Goal: Task Accomplishment & Management: Manage account settings

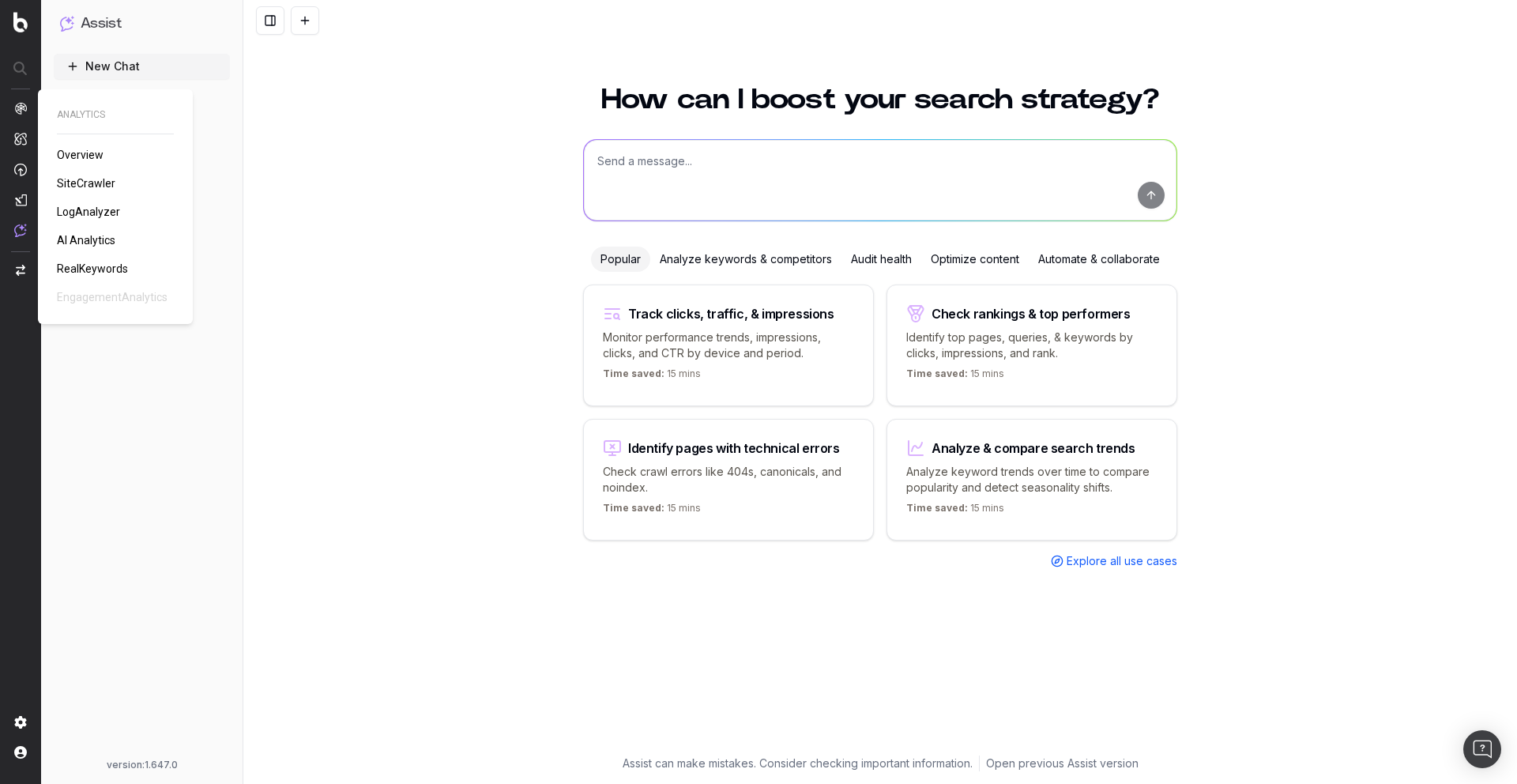
click at [89, 237] on span "AI Analytics" at bounding box center [86, 240] width 59 height 13
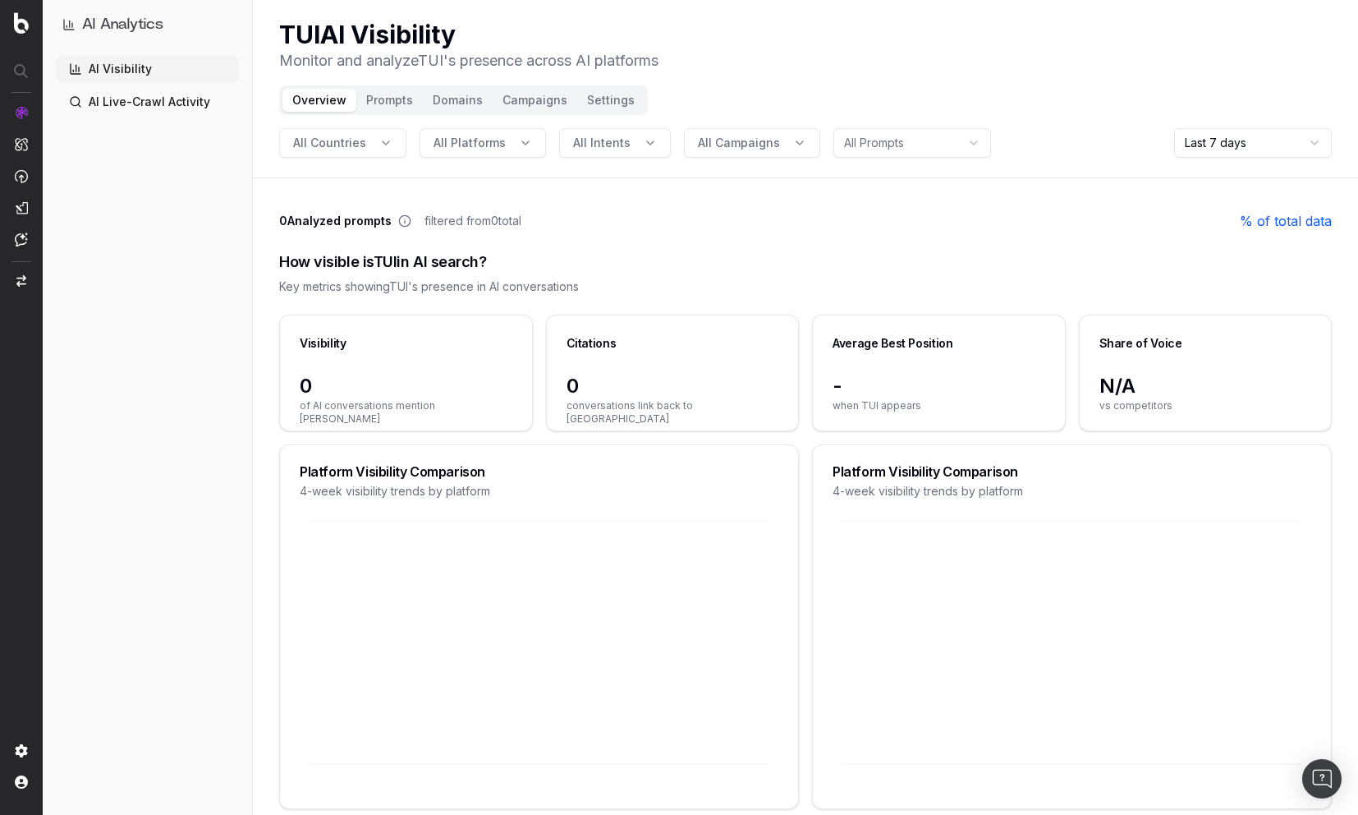
click at [764, 135] on span "All Campaigns" at bounding box center [739, 143] width 82 height 16
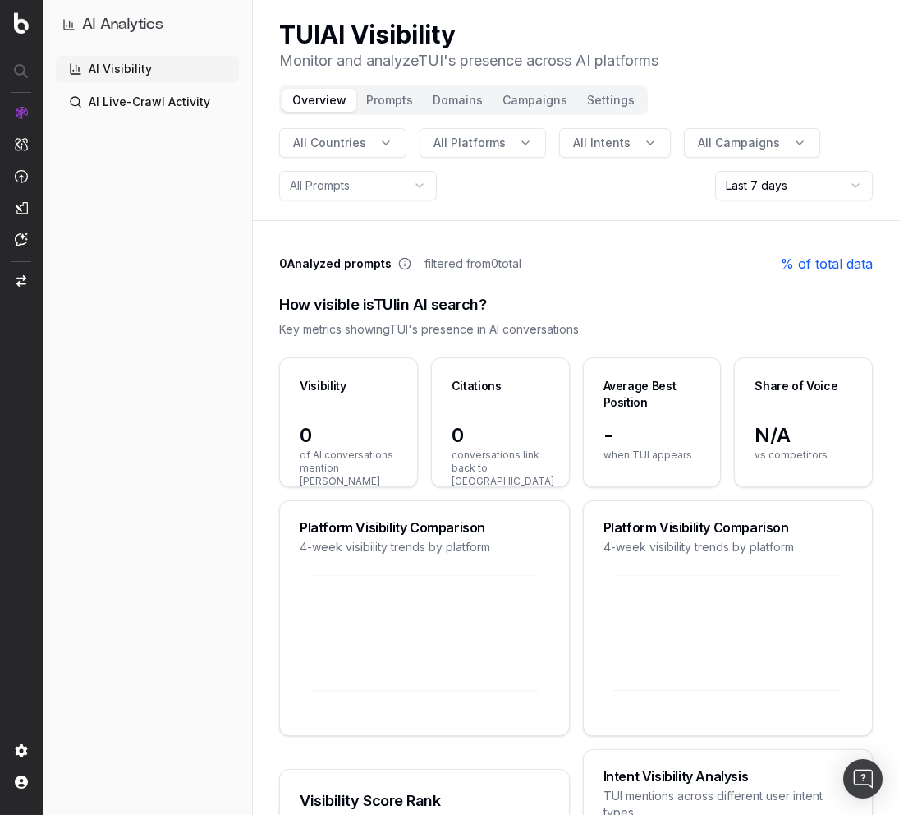
click at [570, 255] on div "0 Analyzed prompts filtered from 0 total % of total data" at bounding box center [576, 264] width 594 height 20
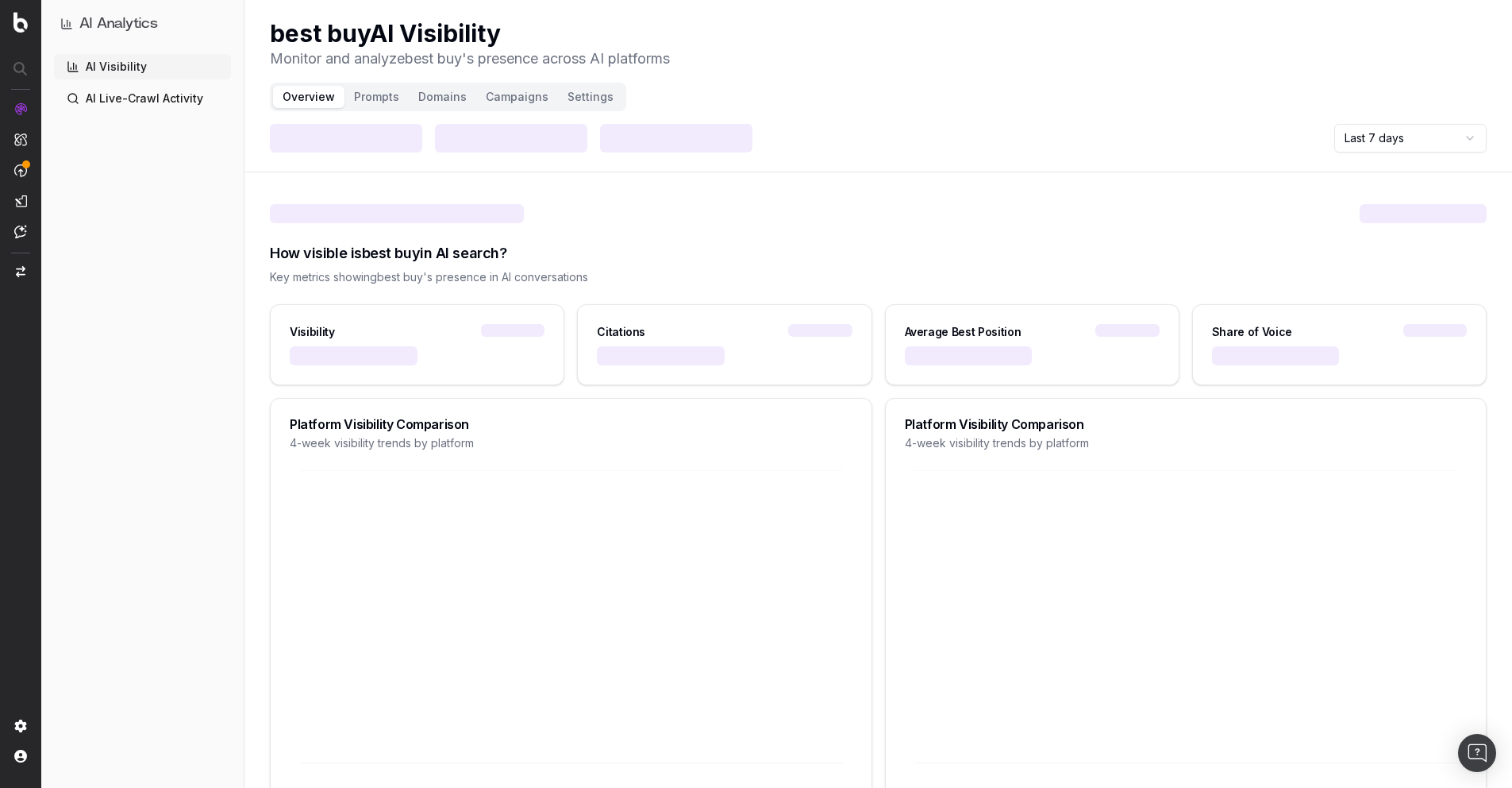
click at [517, 97] on button "Campaigns" at bounding box center [517, 97] width 82 height 22
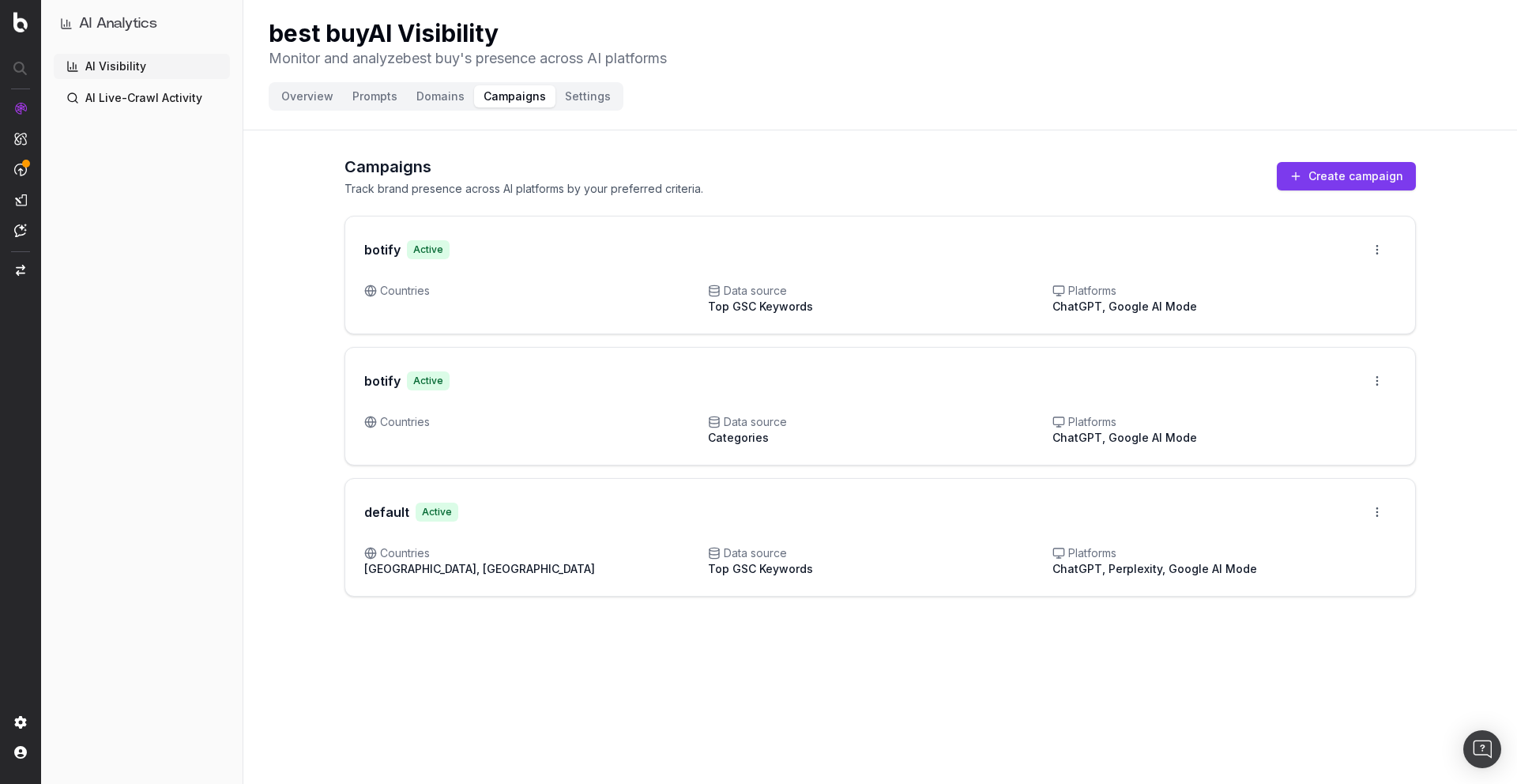
click at [1377, 515] on html "AI Analytics AI Visibility AI Live-Crawl Activity best buy AI Visibility Monito…" at bounding box center [758, 392] width 1517 height 784
click at [1355, 545] on div "Edit campaign" at bounding box center [1333, 545] width 120 height 25
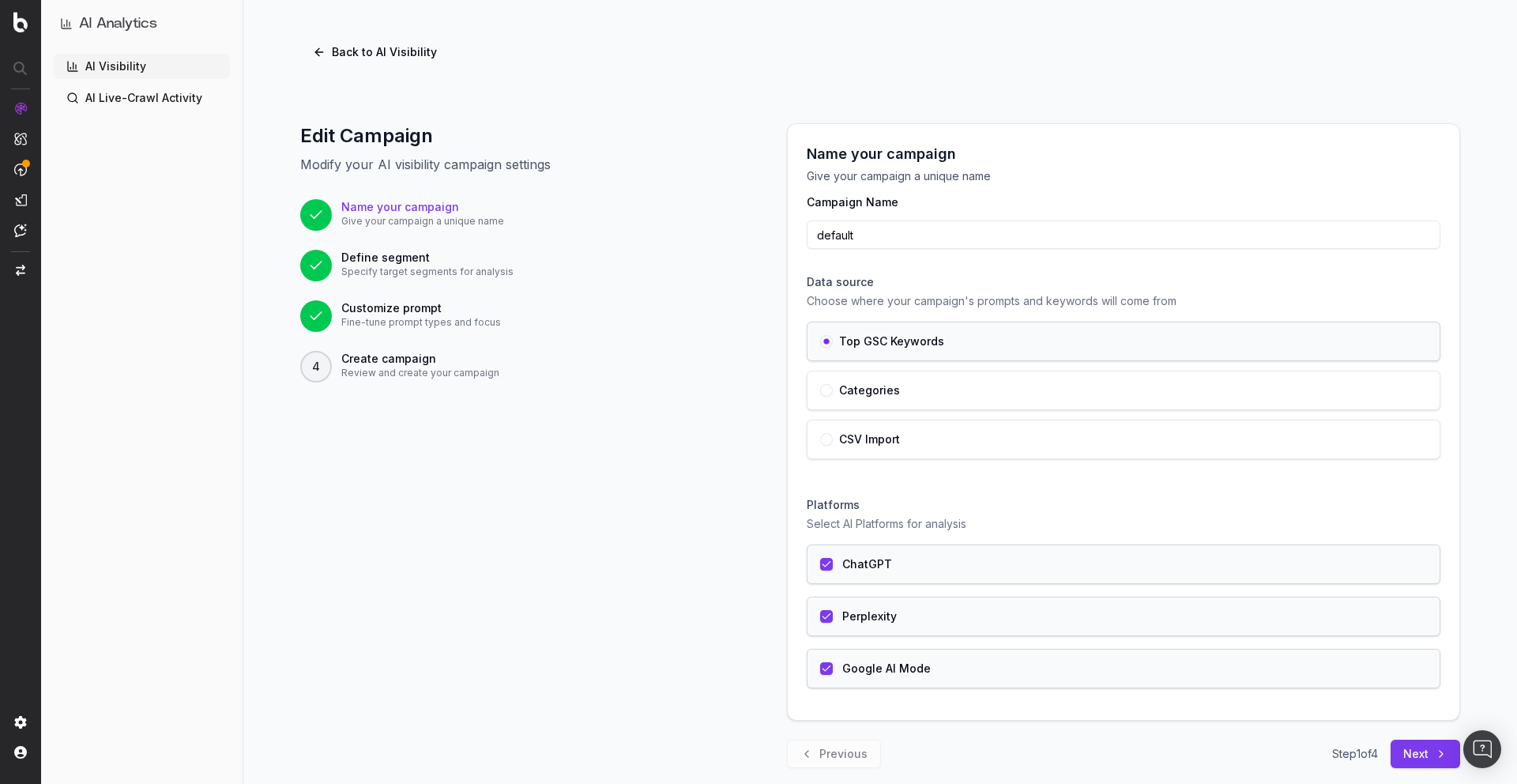
click at [1429, 761] on button "Next" at bounding box center [1426, 754] width 69 height 29
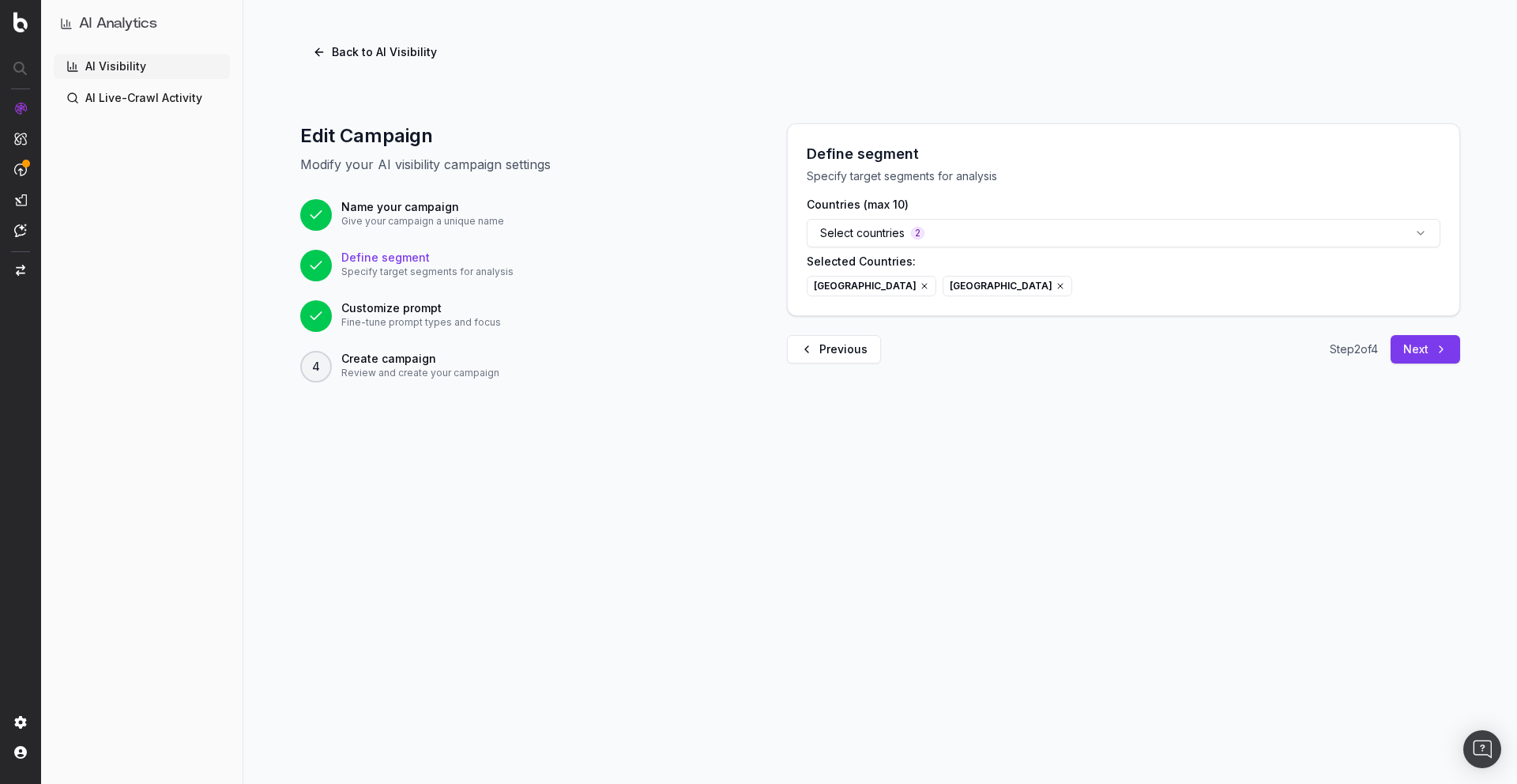
click at [1429, 761] on div "Back to AI Visibility Edit Campaign Modify your AI visibility campaign settings…" at bounding box center [881, 392] width 1274 height 784
click at [1022, 240] on button "Select countries 2" at bounding box center [1123, 233] width 634 height 29
type input "japa"
click at [1044, 302] on div "Japan" at bounding box center [1124, 302] width 229 height 25
click at [1418, 351] on button "Next" at bounding box center [1426, 349] width 69 height 29
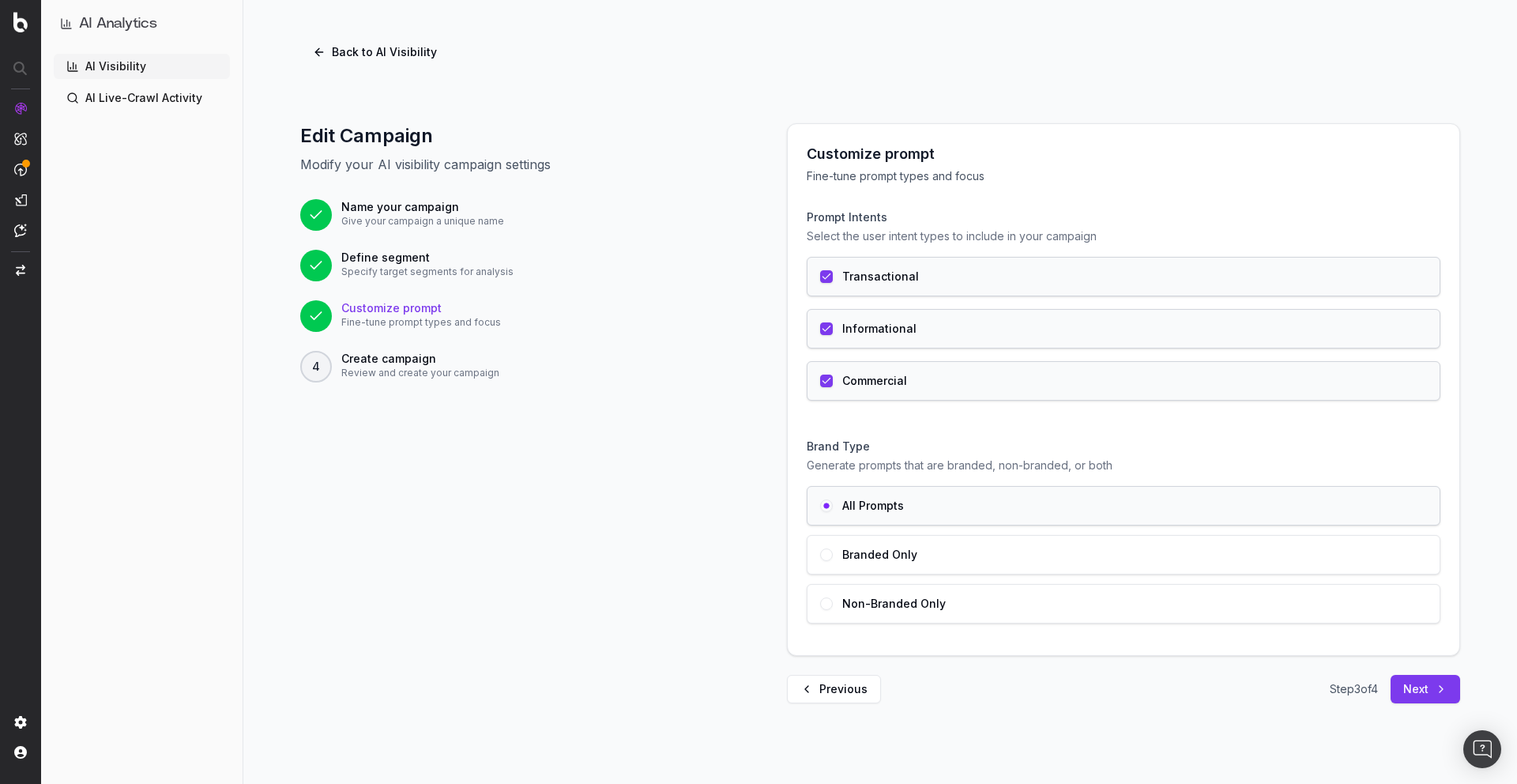
click at [1431, 698] on button "Next" at bounding box center [1426, 689] width 69 height 29
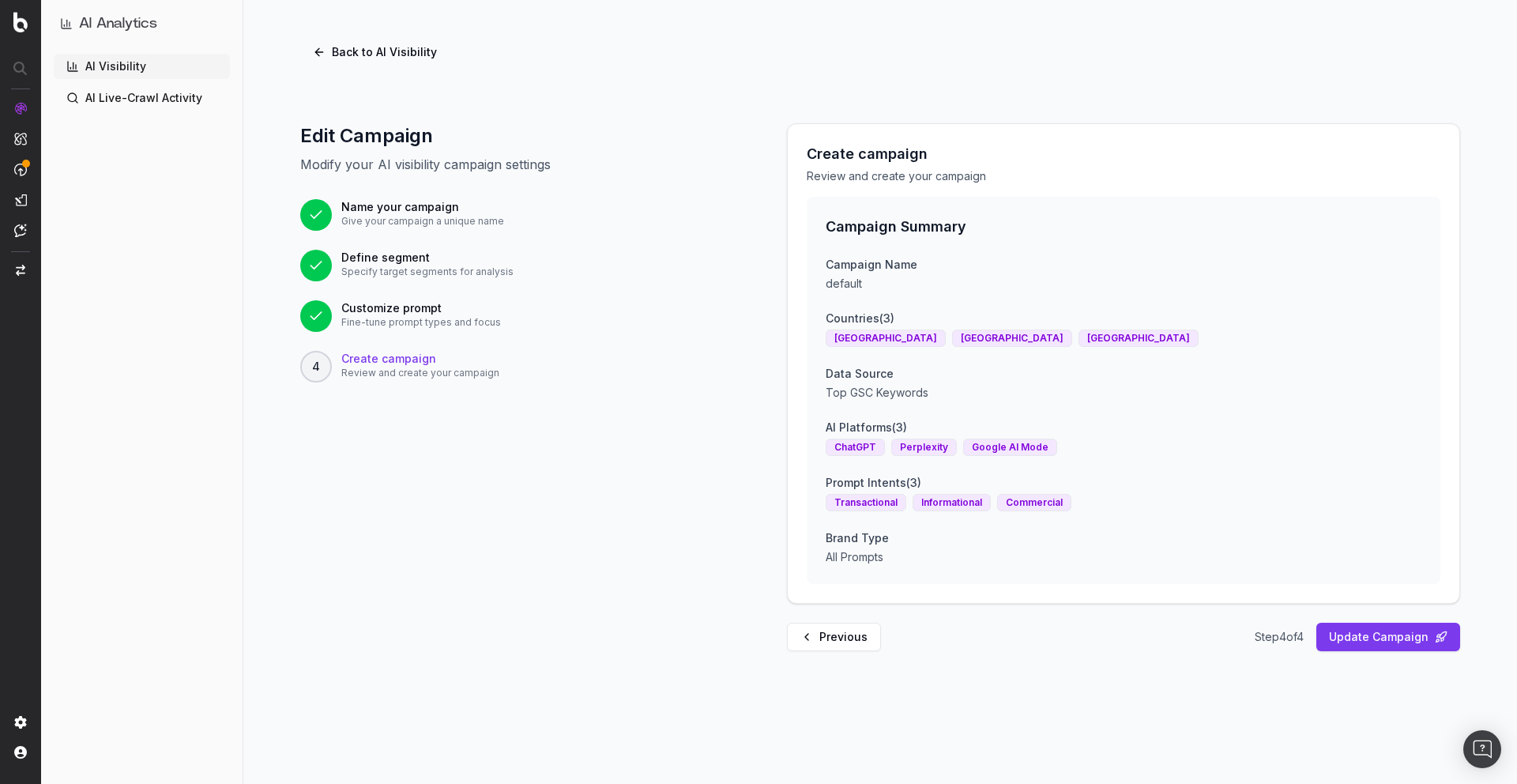
click at [1408, 665] on div "Edit Campaign Modify your AI visibility campaign settings Name your campaign Gi…" at bounding box center [881, 387] width 1274 height 603
click at [1419, 643] on button "Update Campaign" at bounding box center [1388, 637] width 143 height 29
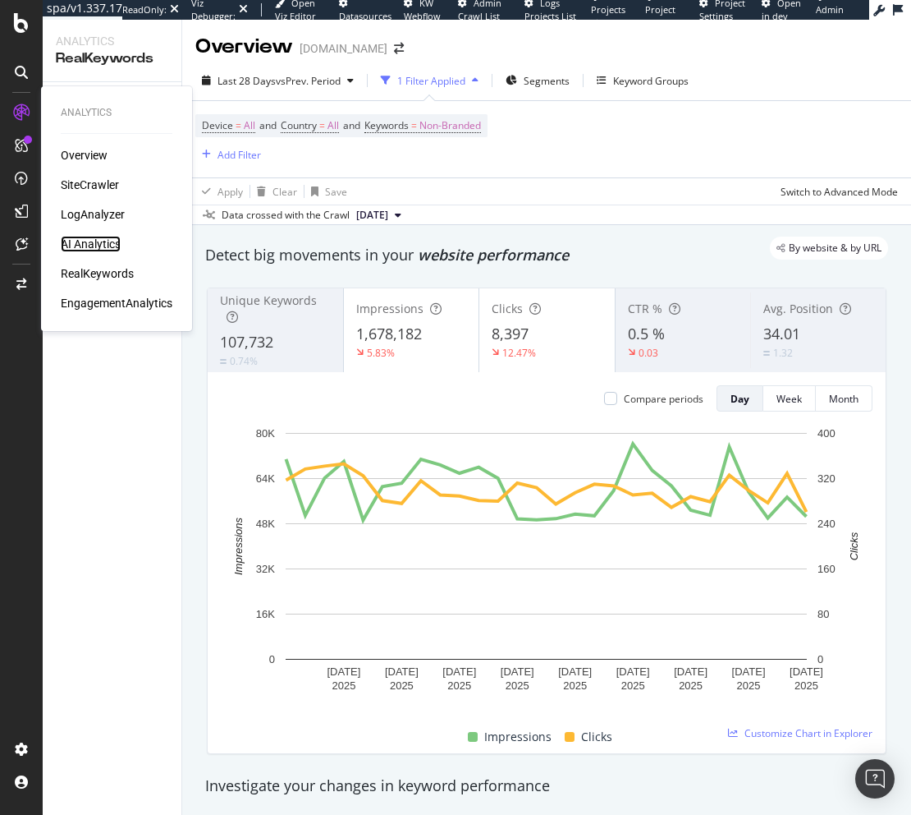
click at [88, 239] on div "AI Analytics" at bounding box center [91, 244] width 60 height 16
